Goal: Task Accomplishment & Management: Complete application form

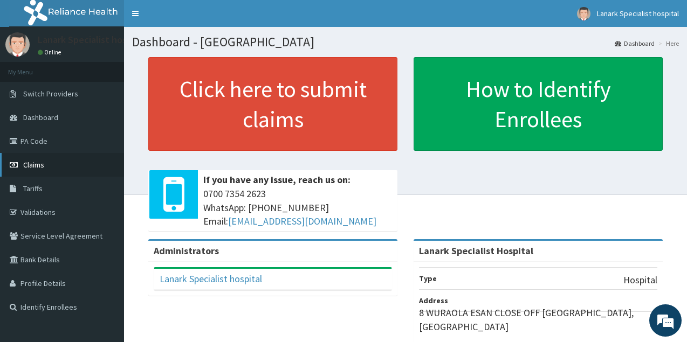
click at [41, 162] on span "Claims" at bounding box center [33, 165] width 21 height 10
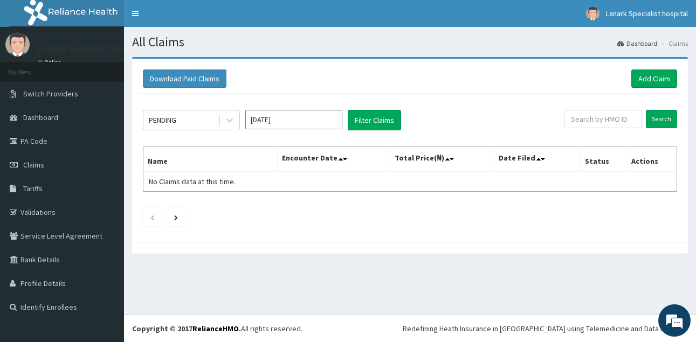
click at [658, 81] on link "Add Claim" at bounding box center [654, 79] width 46 height 18
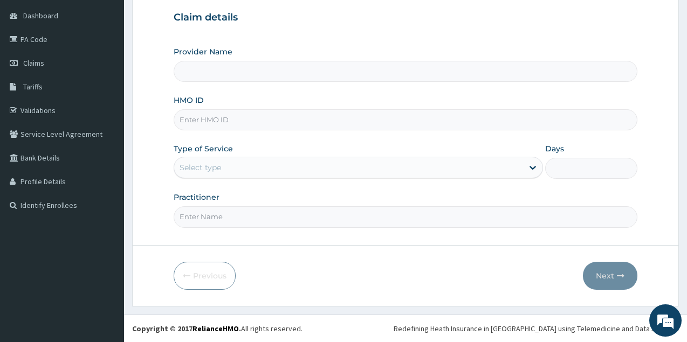
click at [220, 122] on input "HMO ID" at bounding box center [405, 119] width 463 height 21
type input "Lanark Specialist Hospital"
type input "r"
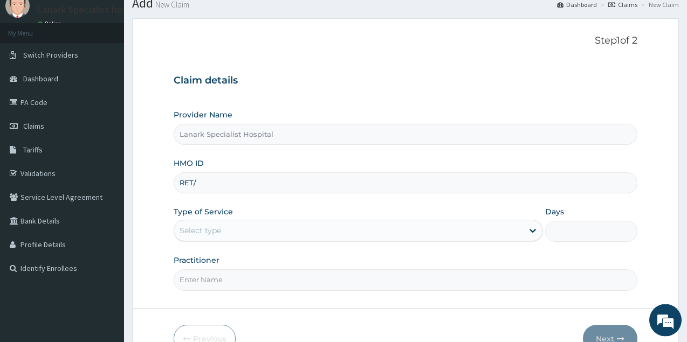
scroll to position [0, 0]
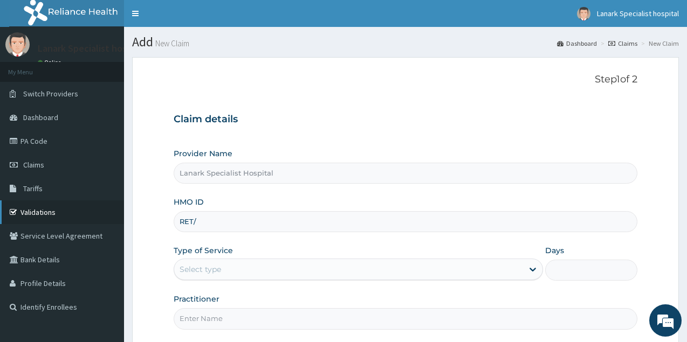
type input "RET/"
click at [47, 214] on link "Validations" at bounding box center [62, 212] width 124 height 24
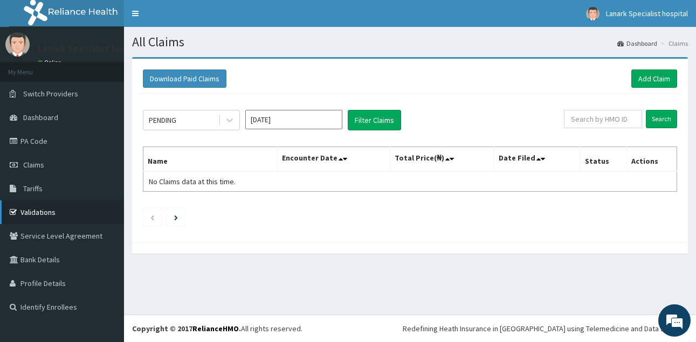
click at [43, 207] on link "Validations" at bounding box center [62, 212] width 124 height 24
click at [646, 79] on link "Add Claim" at bounding box center [654, 79] width 46 height 18
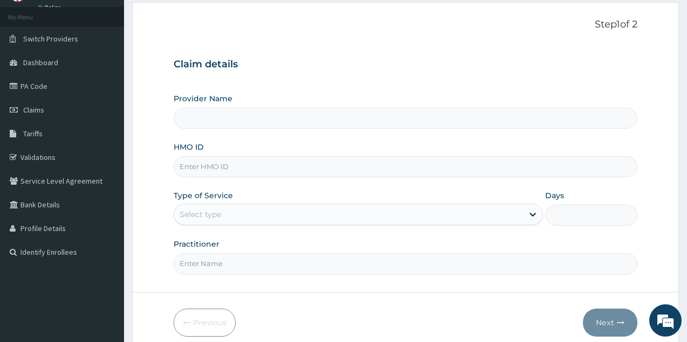
click at [232, 161] on input "HMO ID" at bounding box center [405, 166] width 463 height 21
type input "Lanark Specialist Hospital"
paste input "PEP/10321/B"
type input "PEP/10321/B"
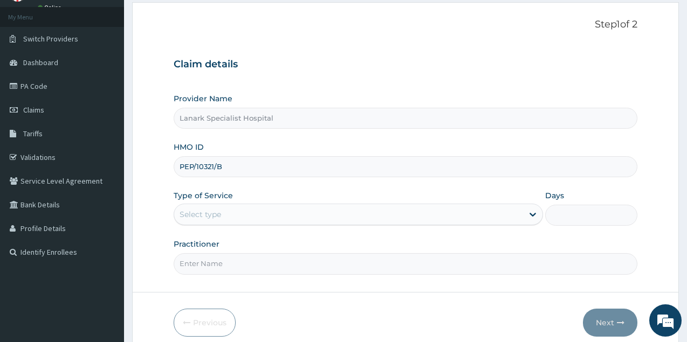
click at [225, 210] on div "Select type" at bounding box center [348, 214] width 349 height 17
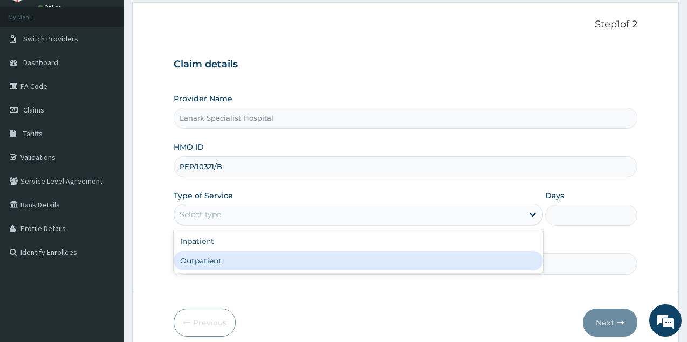
click at [212, 262] on div "Outpatient" at bounding box center [358, 260] width 369 height 19
type input "1"
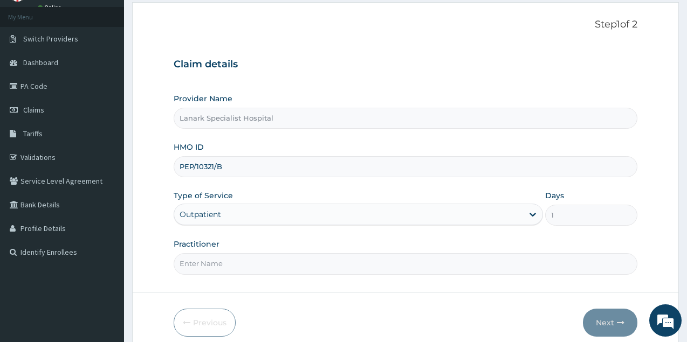
click at [219, 214] on div "Outpatient" at bounding box center [199, 214] width 41 height 11
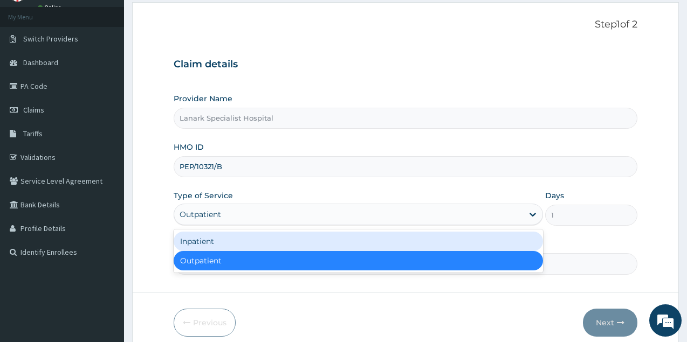
click at [217, 246] on div "Inpatient" at bounding box center [358, 241] width 369 height 19
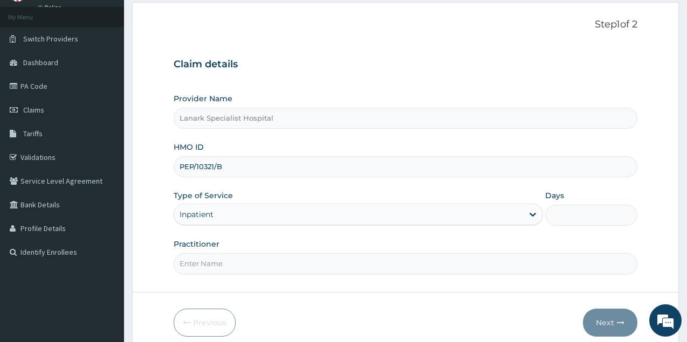
click at [576, 210] on input "Days" at bounding box center [591, 215] width 92 height 21
type input "2"
click at [344, 266] on input "Practitioner" at bounding box center [405, 263] width 463 height 21
type input "DR OYENIRAN"
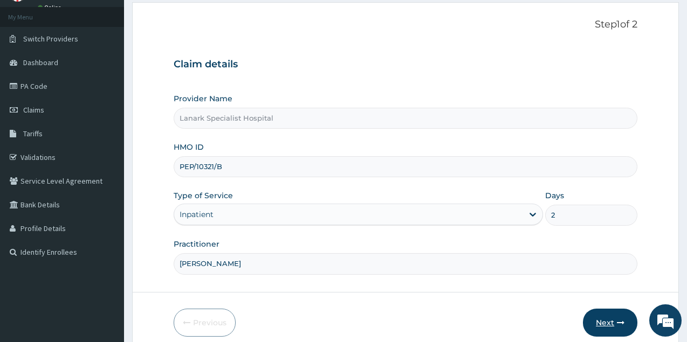
click at [601, 319] on button "Next" at bounding box center [610, 323] width 54 height 28
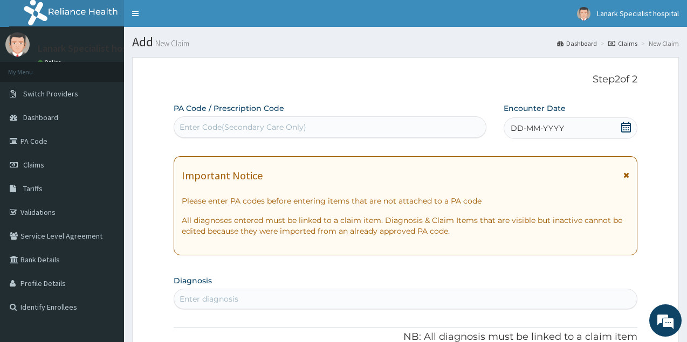
click at [399, 120] on div "Enter Code(Secondary Care Only)" at bounding box center [329, 127] width 311 height 17
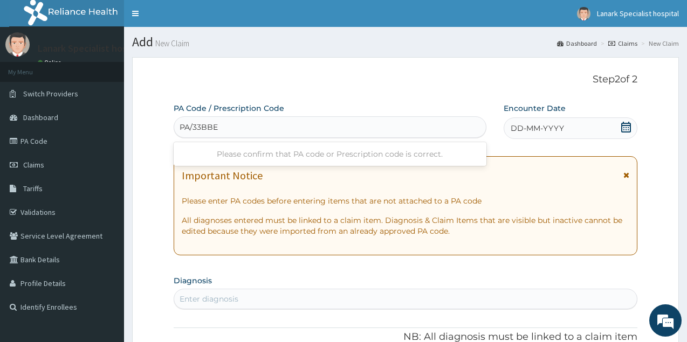
type input "PA/33BBED"
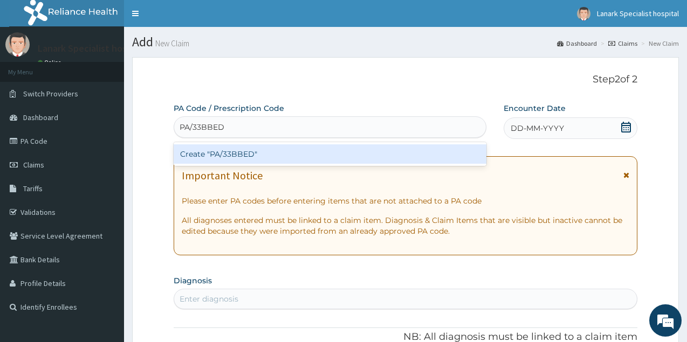
click at [327, 155] on div "Create "PA/33BBED"" at bounding box center [330, 153] width 313 height 19
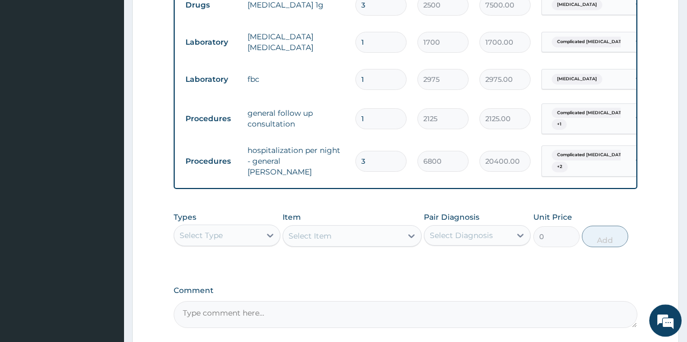
scroll to position [674, 0]
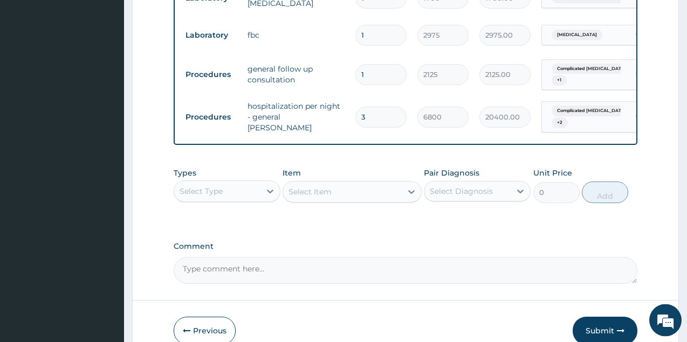
type input "2"
type input "13600.00"
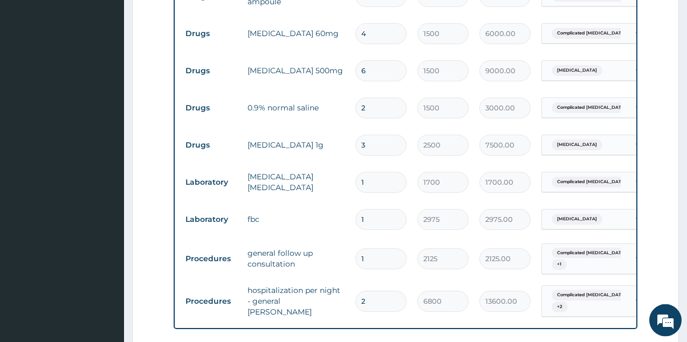
scroll to position [509, 0]
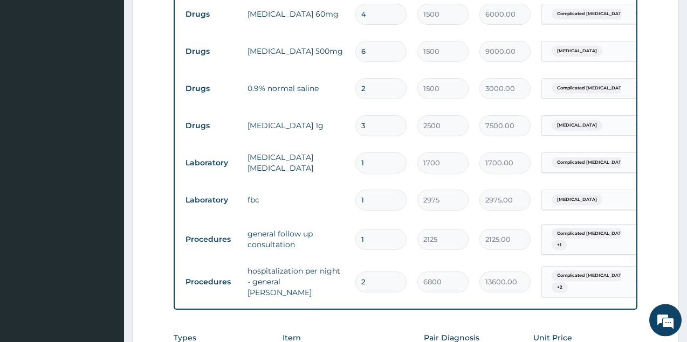
click at [392, 54] on input "6" at bounding box center [380, 51] width 51 height 21
type input "5"
type input "7500.00"
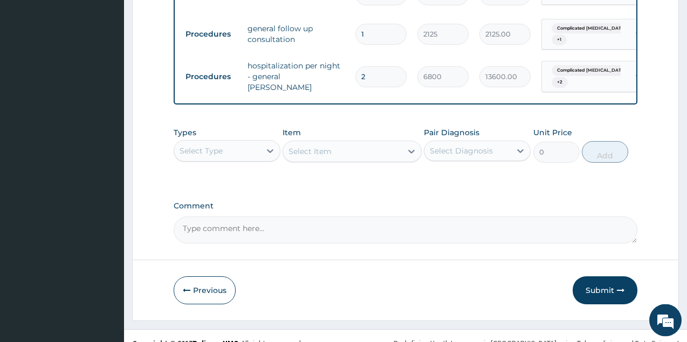
scroll to position [737, 0]
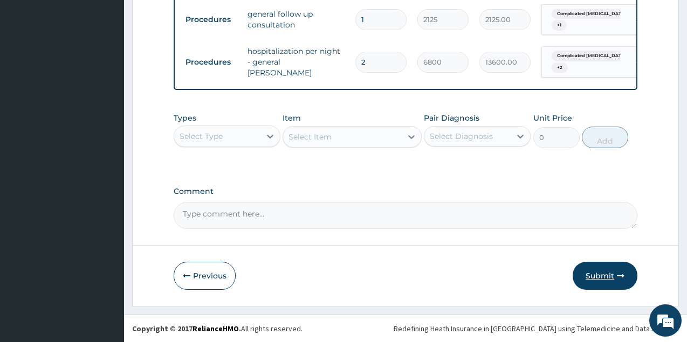
click at [591, 276] on button "Submit" at bounding box center [604, 276] width 65 height 28
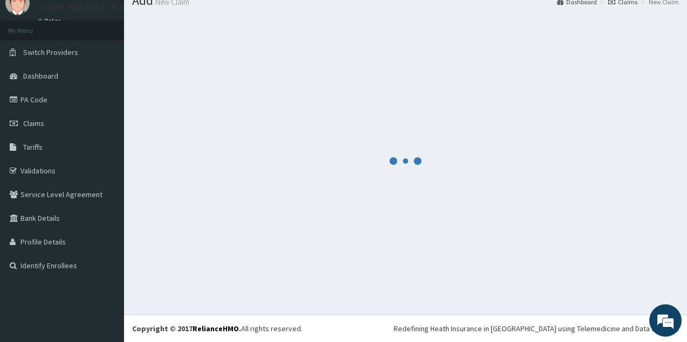
scroll to position [41, 0]
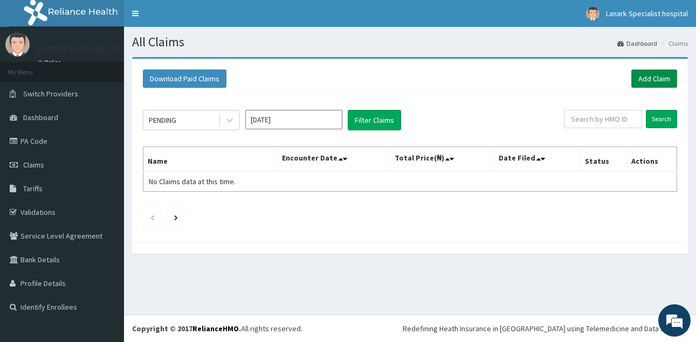
click at [647, 74] on link "Add Claim" at bounding box center [654, 79] width 46 height 18
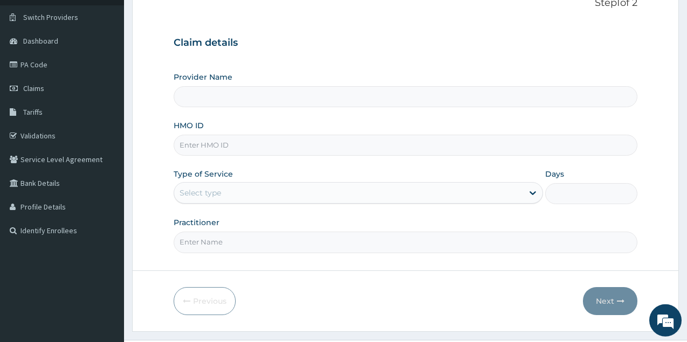
scroll to position [102, 0]
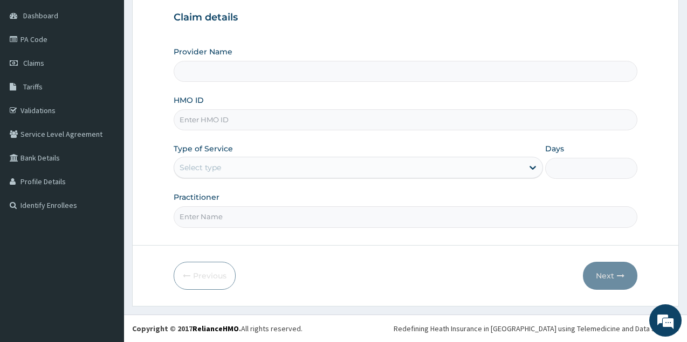
click at [251, 124] on input "HMO ID" at bounding box center [405, 119] width 463 height 21
type input "Lanark Specialist Hospital"
paste input "PEP/10321/B"
type input "PEP/10321/B"
click at [252, 150] on div "Type of Service Select type" at bounding box center [358, 161] width 369 height 36
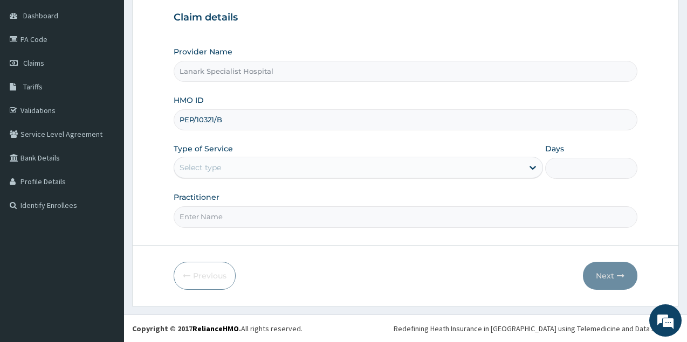
click at [220, 165] on div "Select type" at bounding box center [199, 167] width 41 height 11
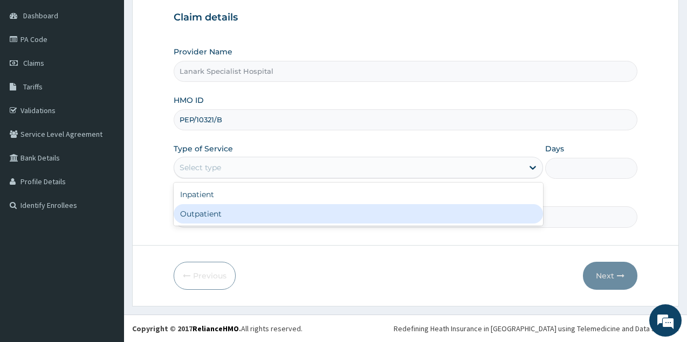
click at [226, 217] on div "Outpatient" at bounding box center [358, 213] width 369 height 19
type input "1"
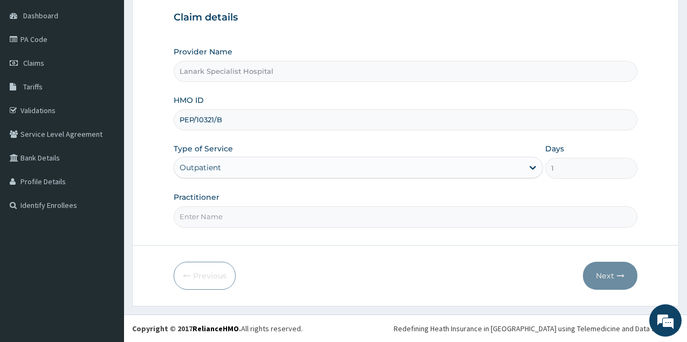
click at [215, 219] on input "Practitioner" at bounding box center [405, 216] width 463 height 21
type input "DR OYENIRAN"
click at [607, 278] on button "Next" at bounding box center [610, 276] width 54 height 28
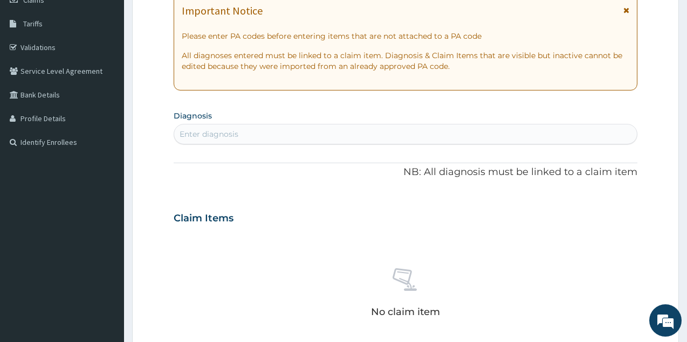
scroll to position [55, 0]
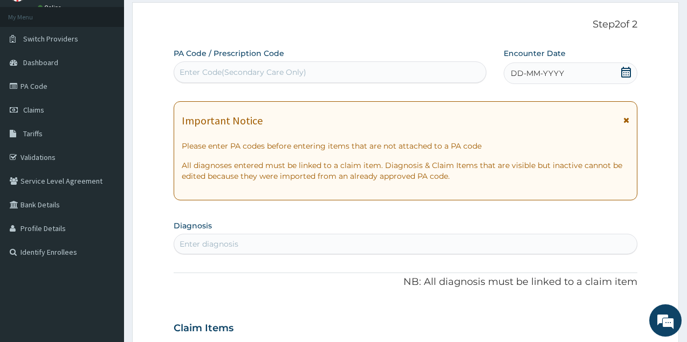
click at [625, 72] on icon at bounding box center [625, 72] width 11 height 11
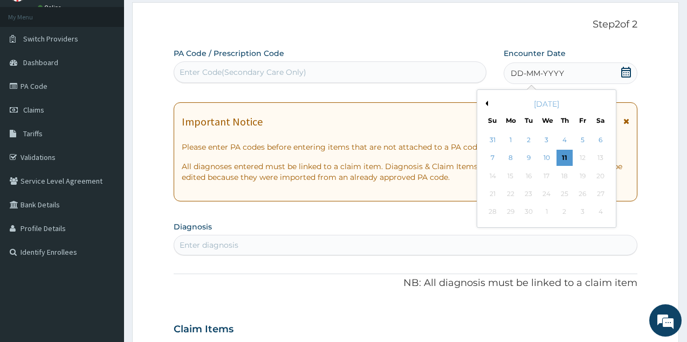
drag, startPoint x: 550, startPoint y: 160, endPoint x: 523, endPoint y: 161, distance: 26.4
click at [545, 159] on div "10" at bounding box center [546, 158] width 16 height 16
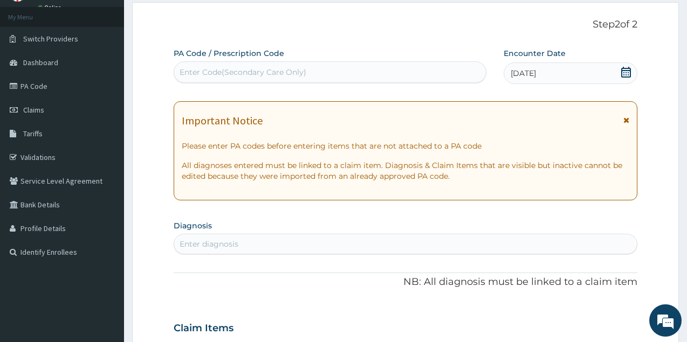
click at [413, 243] on div "Enter diagnosis" at bounding box center [405, 243] width 462 height 17
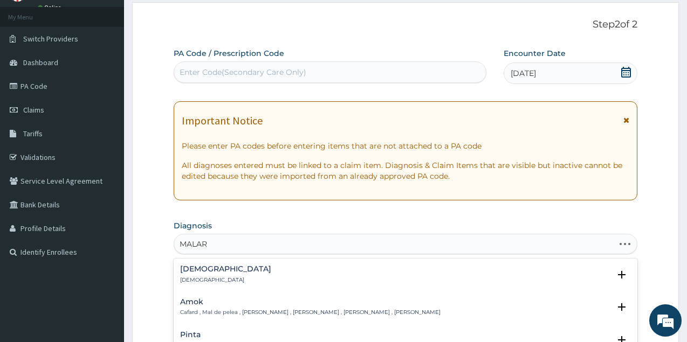
type input "MALARI"
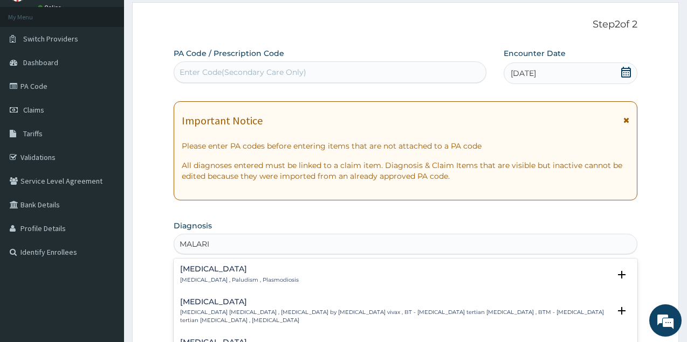
click at [192, 273] on h4 "Malaria" at bounding box center [239, 269] width 119 height 8
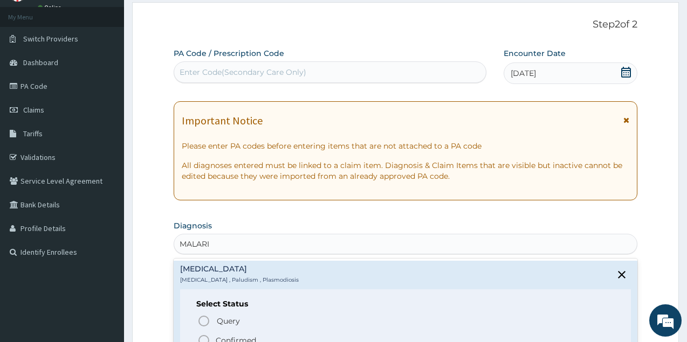
scroll to position [58, 0]
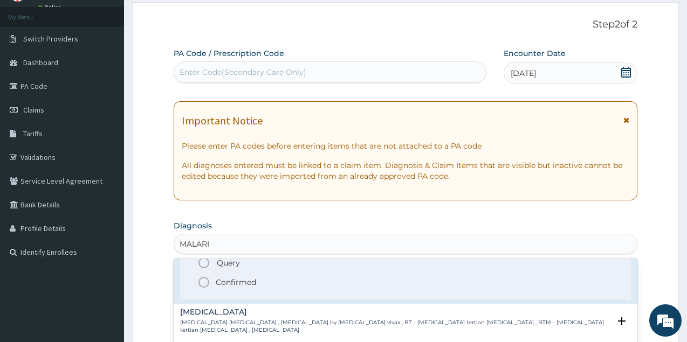
click at [205, 279] on icon "status option filled" at bounding box center [203, 282] width 13 height 13
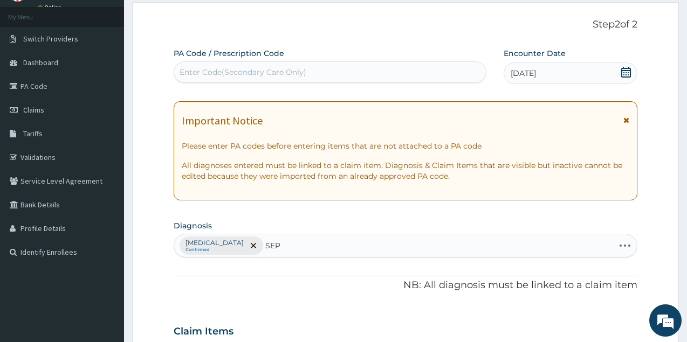
type input "SEPS"
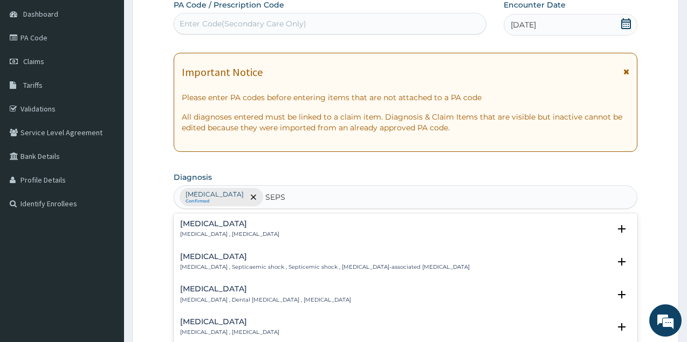
scroll to position [220, 0]
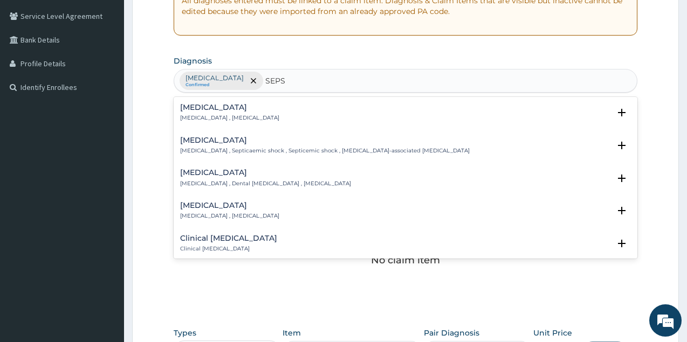
click at [192, 108] on h4 "Sepsis" at bounding box center [229, 107] width 99 height 8
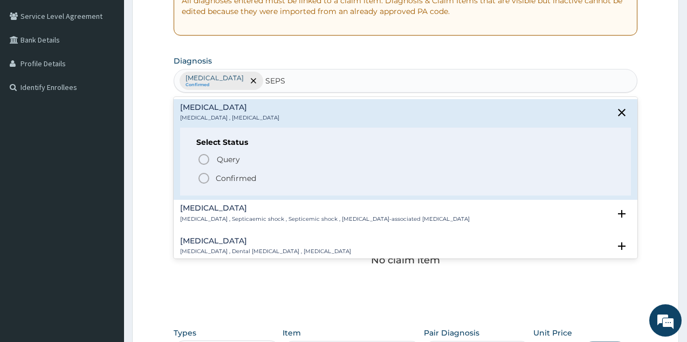
click at [200, 179] on icon "status option filled" at bounding box center [203, 178] width 13 height 13
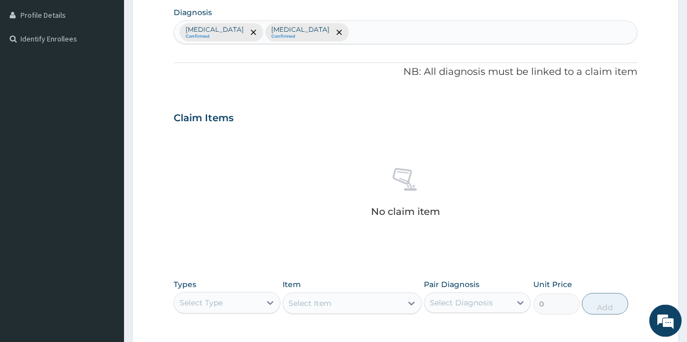
scroll to position [435, 0]
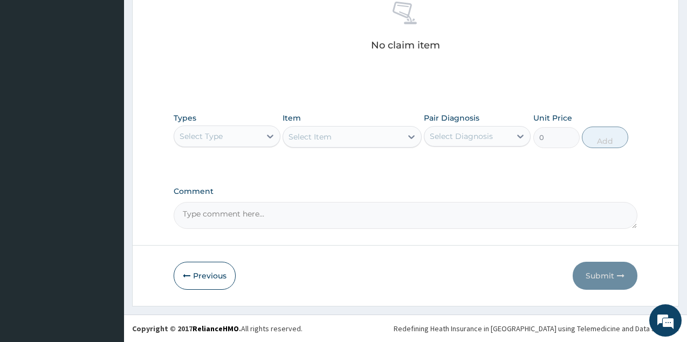
click at [237, 135] on div "Select Type" at bounding box center [217, 136] width 86 height 17
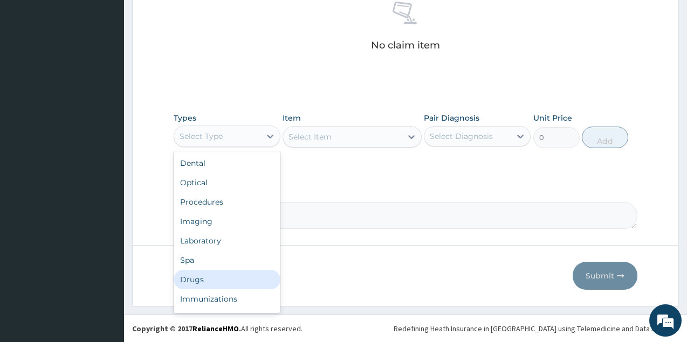
drag, startPoint x: 204, startPoint y: 280, endPoint x: 236, endPoint y: 232, distance: 58.0
click at [208, 277] on div "Drugs" at bounding box center [227, 279] width 107 height 19
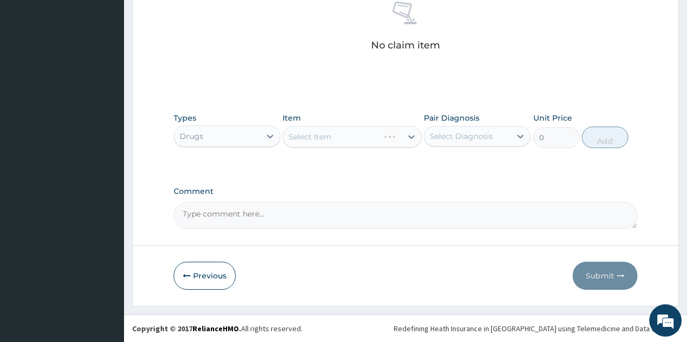
click at [342, 139] on div "Select Item" at bounding box center [351, 137] width 139 height 22
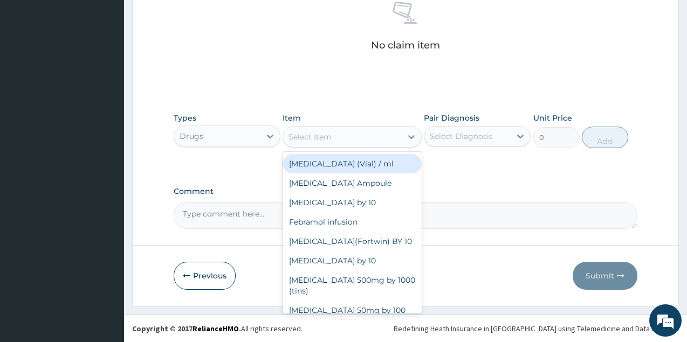
click at [346, 135] on div "Select Item" at bounding box center [342, 136] width 119 height 17
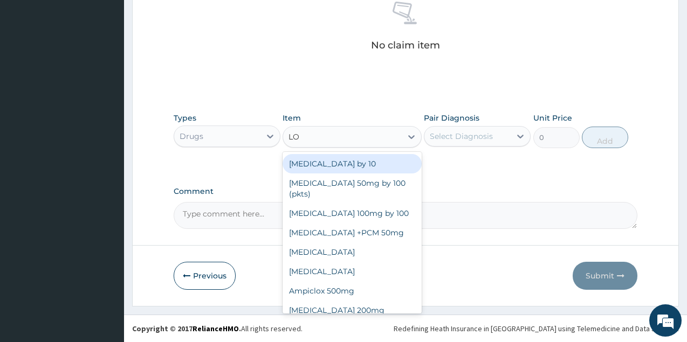
type input "LON"
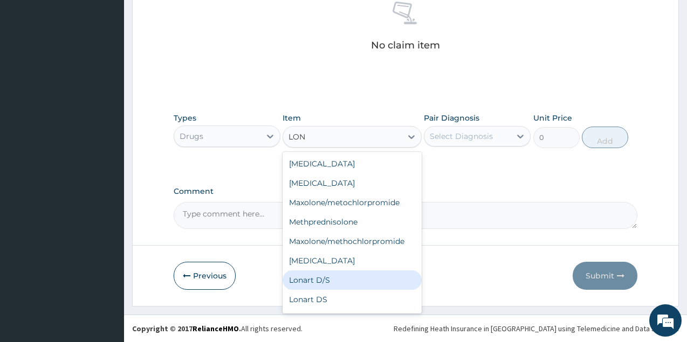
click at [328, 284] on div "Lonart D/S" at bounding box center [351, 280] width 139 height 19
type input "450"
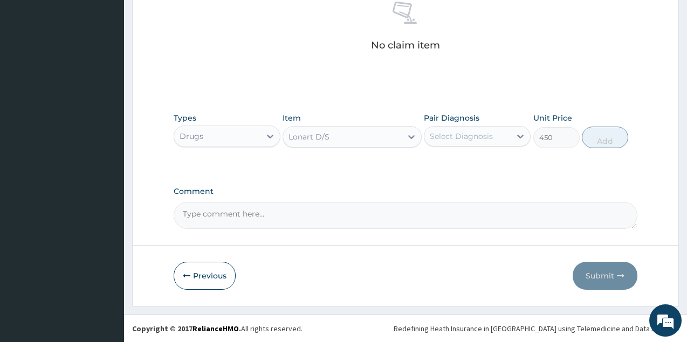
click at [469, 135] on div "Select Diagnosis" at bounding box center [460, 136] width 63 height 11
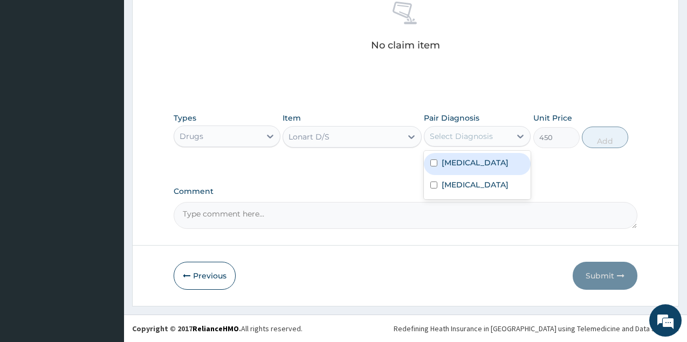
click at [465, 163] on label "Malaria" at bounding box center [474, 162] width 67 height 11
checkbox input "true"
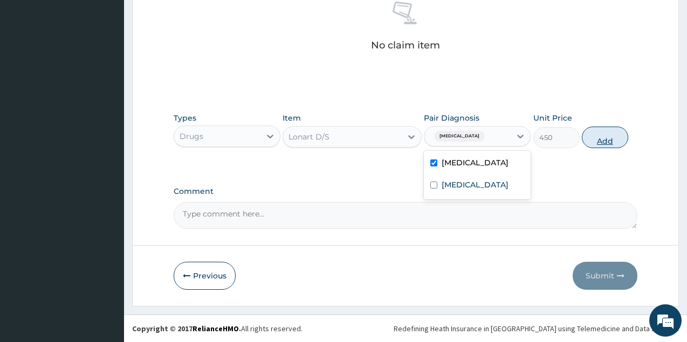
click at [603, 137] on button "Add" at bounding box center [604, 138] width 46 height 22
type input "0"
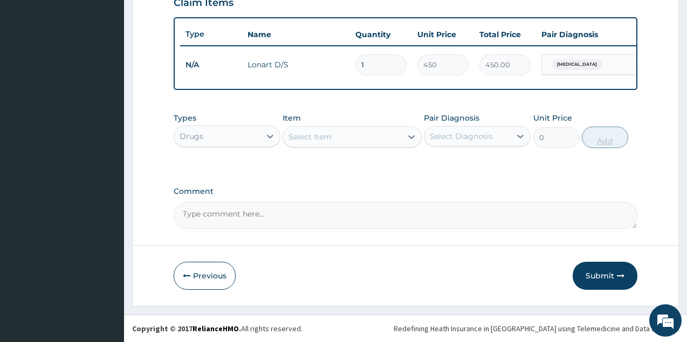
scroll to position [393, 0]
type input "2"
type input "900.00"
type input "3"
type input "1350.00"
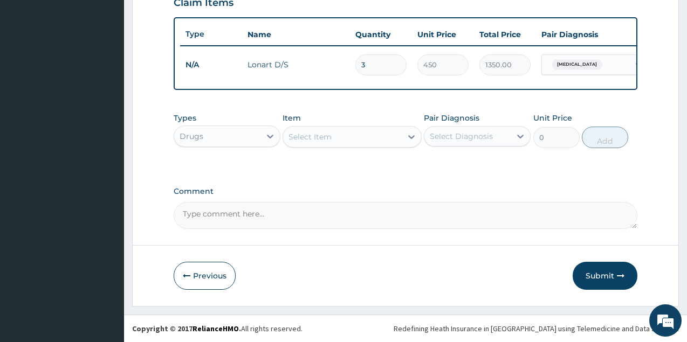
type input "4"
type input "1800.00"
type input "5"
type input "2250.00"
type input "6"
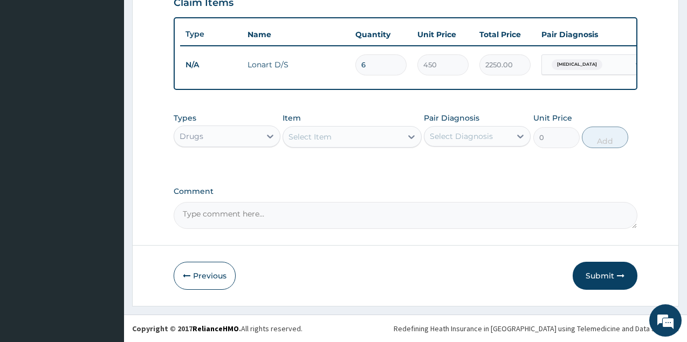
type input "2700.00"
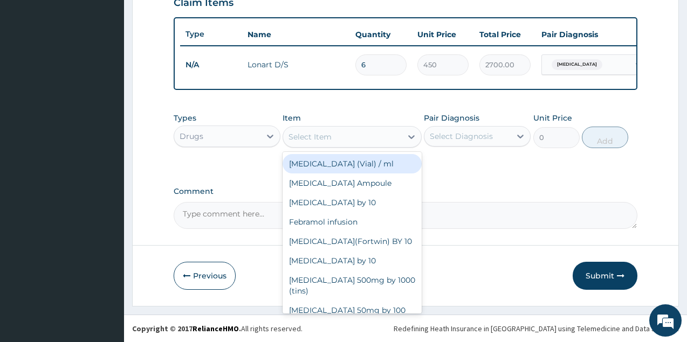
click at [355, 133] on div "Select Item" at bounding box center [342, 136] width 119 height 17
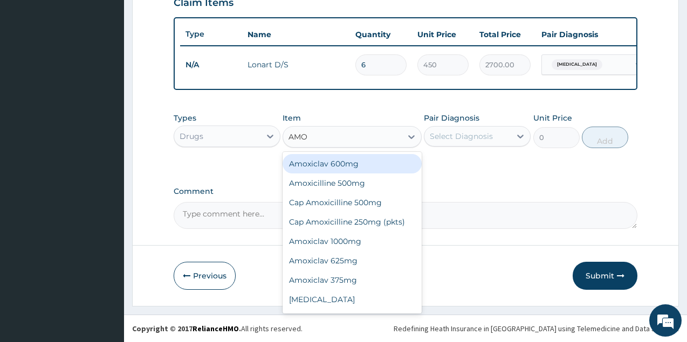
type input "AMOX"
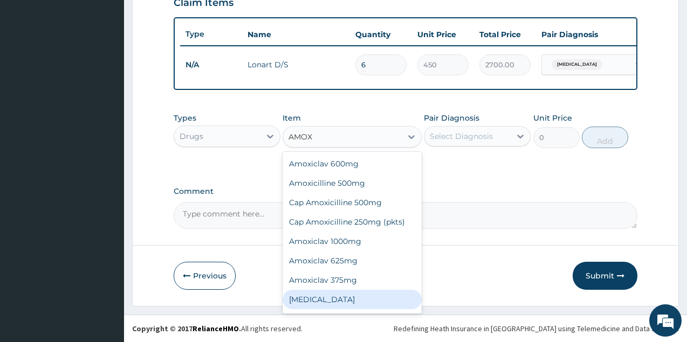
click at [302, 297] on div "Amoxicillin" at bounding box center [351, 299] width 139 height 19
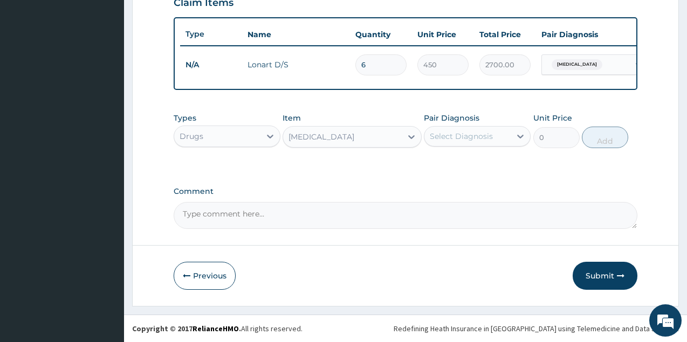
type input "1000"
drag, startPoint x: 493, startPoint y: 128, endPoint x: 489, endPoint y: 142, distance: 14.7
click at [490, 137] on div "Select Diagnosis" at bounding box center [467, 136] width 86 height 17
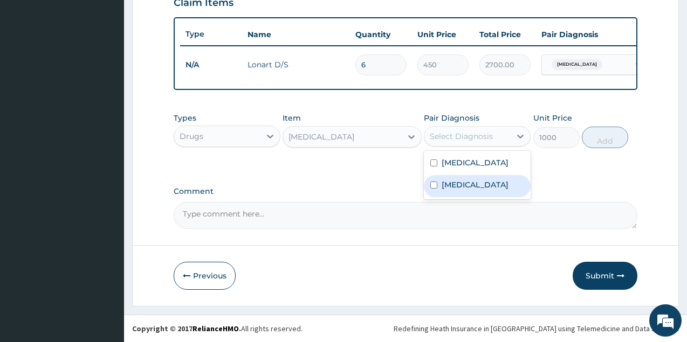
click at [475, 186] on div "Sepsis" at bounding box center [477, 186] width 107 height 22
checkbox input "true"
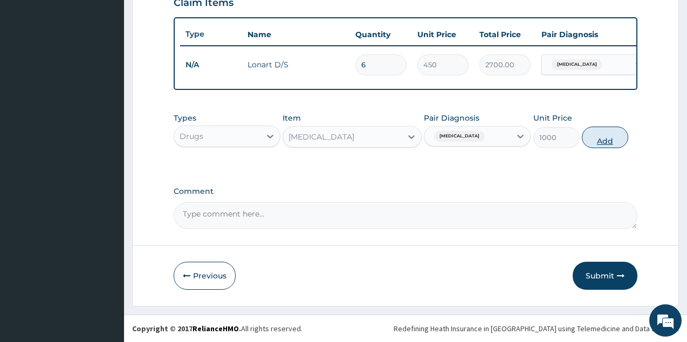
click at [621, 137] on button "Add" at bounding box center [604, 138] width 46 height 22
type input "0"
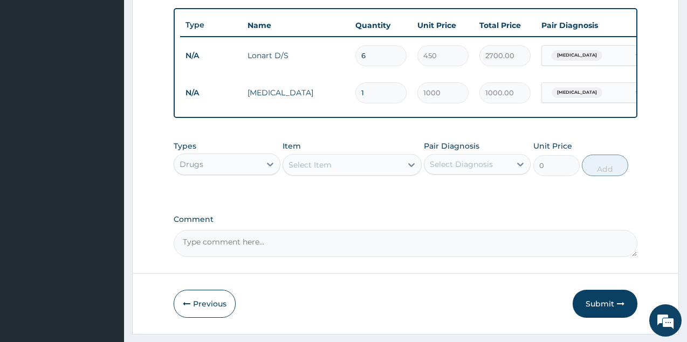
click at [326, 170] on div "Select Item" at bounding box center [309, 165] width 43 height 11
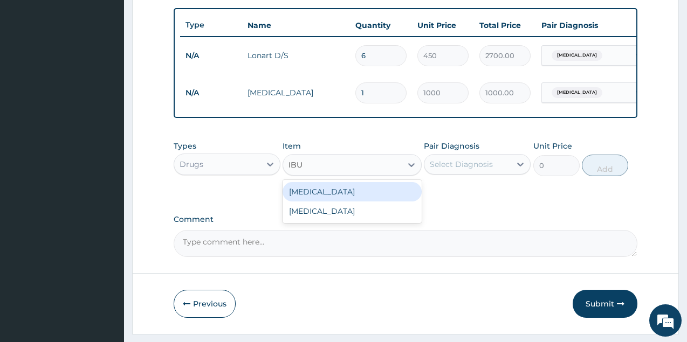
type input "IBUP"
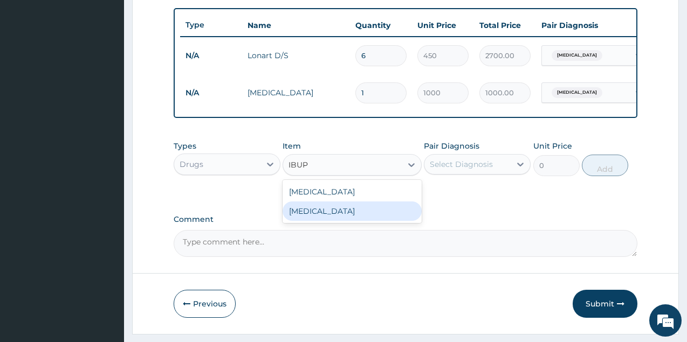
click at [333, 220] on div "Ibuprofen" at bounding box center [351, 211] width 139 height 19
type input "1000"
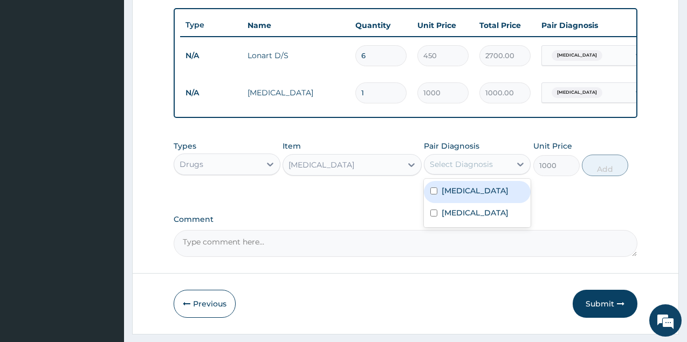
drag, startPoint x: 474, startPoint y: 169, endPoint x: 470, endPoint y: 185, distance: 16.6
click at [473, 170] on div "Select Diagnosis" at bounding box center [460, 164] width 63 height 11
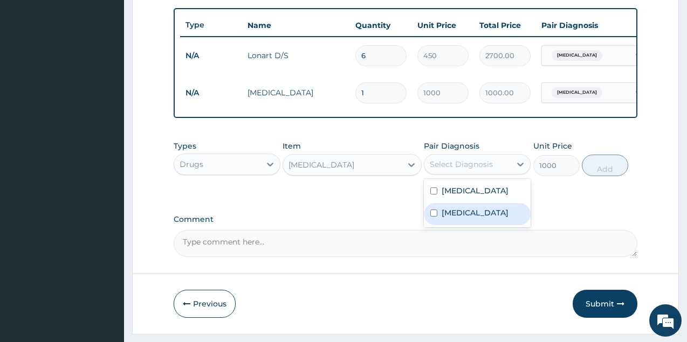
click at [464, 218] on label "Sepsis" at bounding box center [474, 212] width 67 height 11
checkbox input "true"
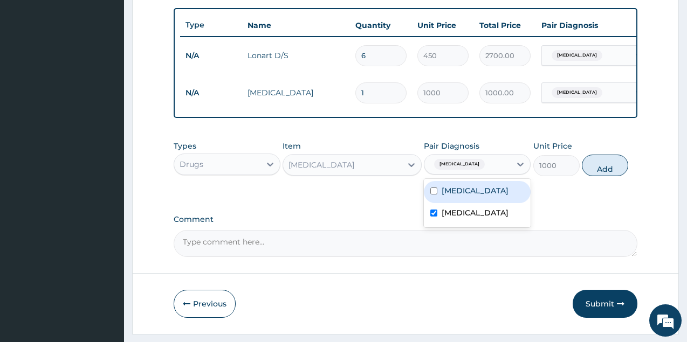
click at [468, 174] on div "Sepsis" at bounding box center [467, 164] width 86 height 18
click at [468, 168] on div "Sepsis" at bounding box center [467, 164] width 86 height 18
click at [431, 217] on input "checkbox" at bounding box center [433, 213] width 7 height 7
checkbox input "false"
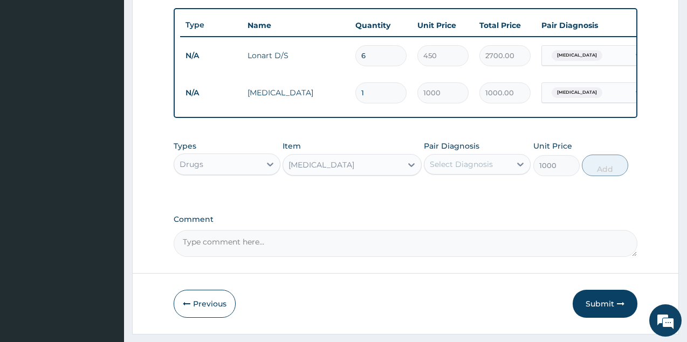
click at [462, 169] on div "Select Diagnosis" at bounding box center [460, 164] width 63 height 11
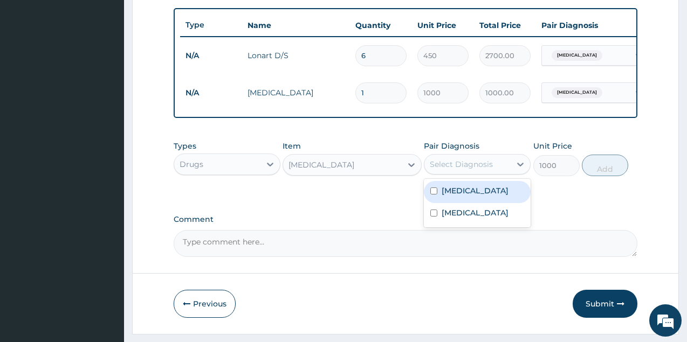
click at [462, 169] on div "Select Diagnosis" at bounding box center [460, 164] width 63 height 11
click at [459, 195] on label "Malaria" at bounding box center [474, 190] width 67 height 11
checkbox input "true"
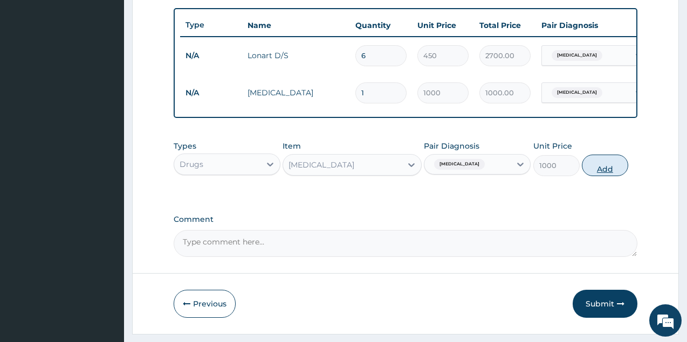
click at [604, 176] on button "Add" at bounding box center [604, 166] width 46 height 22
type input "0"
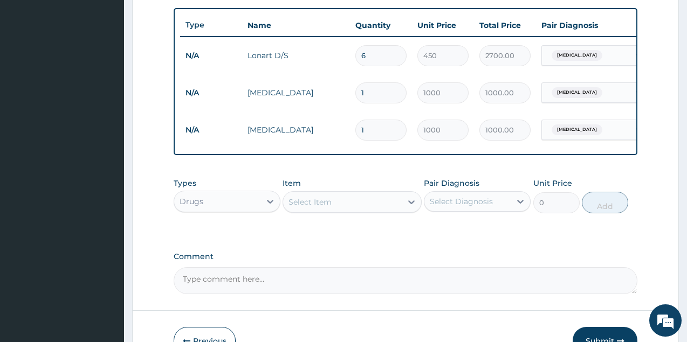
scroll to position [467, 0]
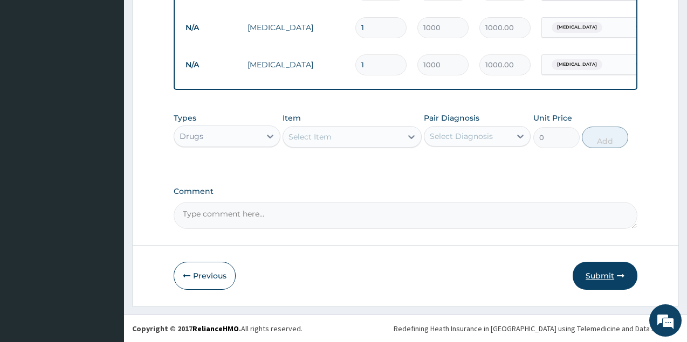
click at [604, 272] on button "Submit" at bounding box center [604, 276] width 65 height 28
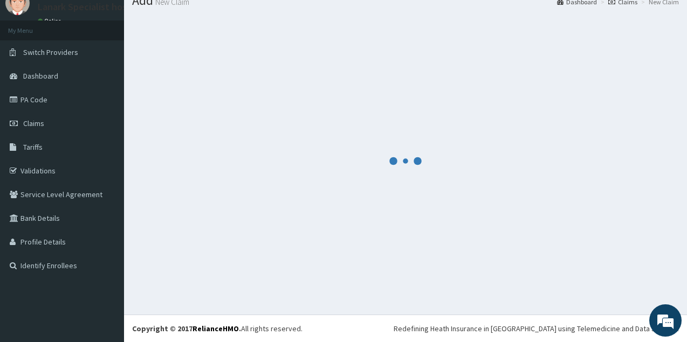
scroll to position [41, 0]
